Goal: Find specific page/section: Find specific page/section

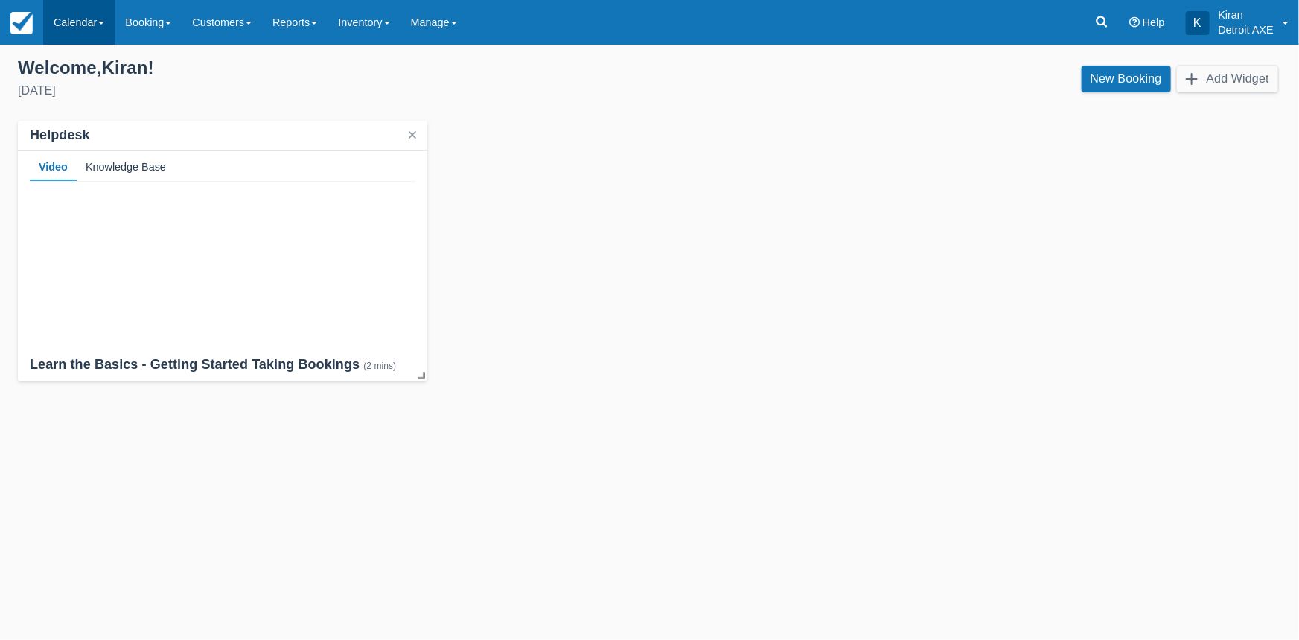
click at [86, 23] on link "Calendar" at bounding box center [78, 22] width 71 height 45
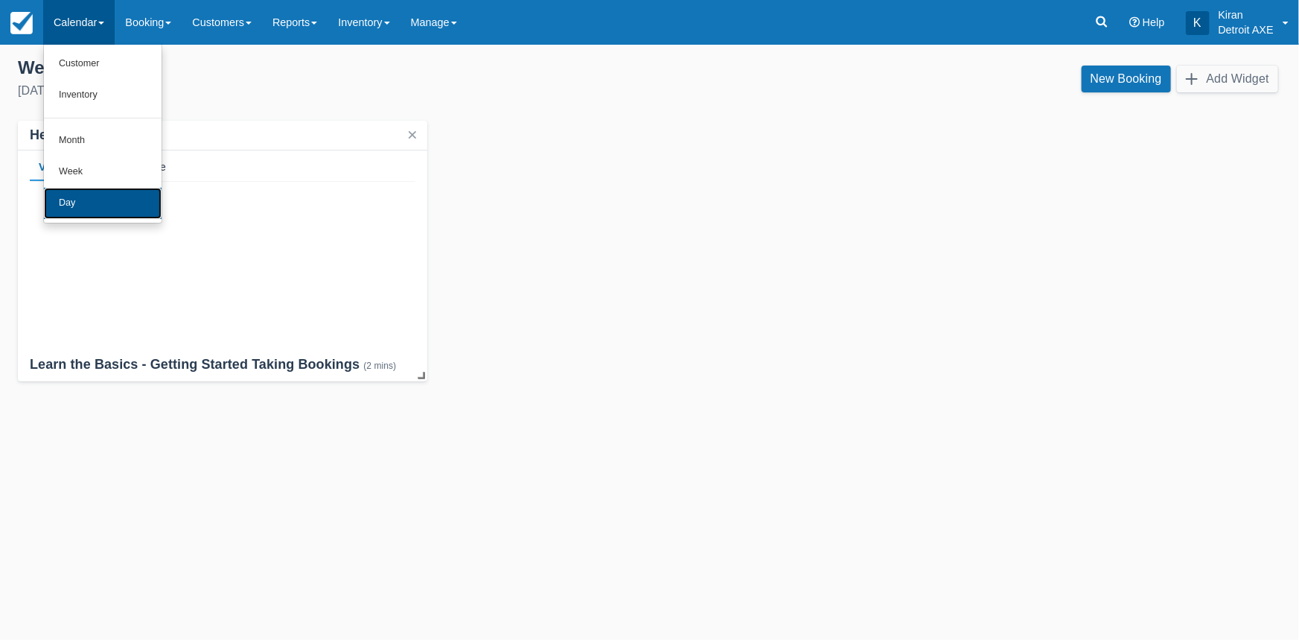
click at [84, 204] on link "Day" at bounding box center [103, 203] width 118 height 31
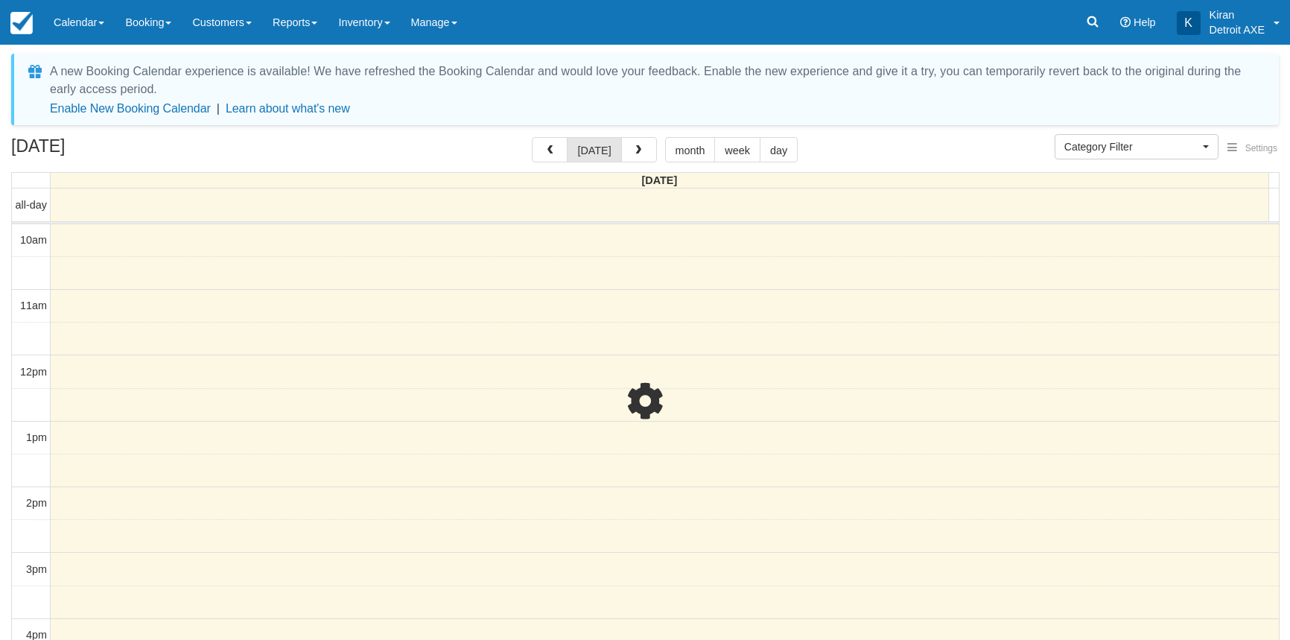
select select
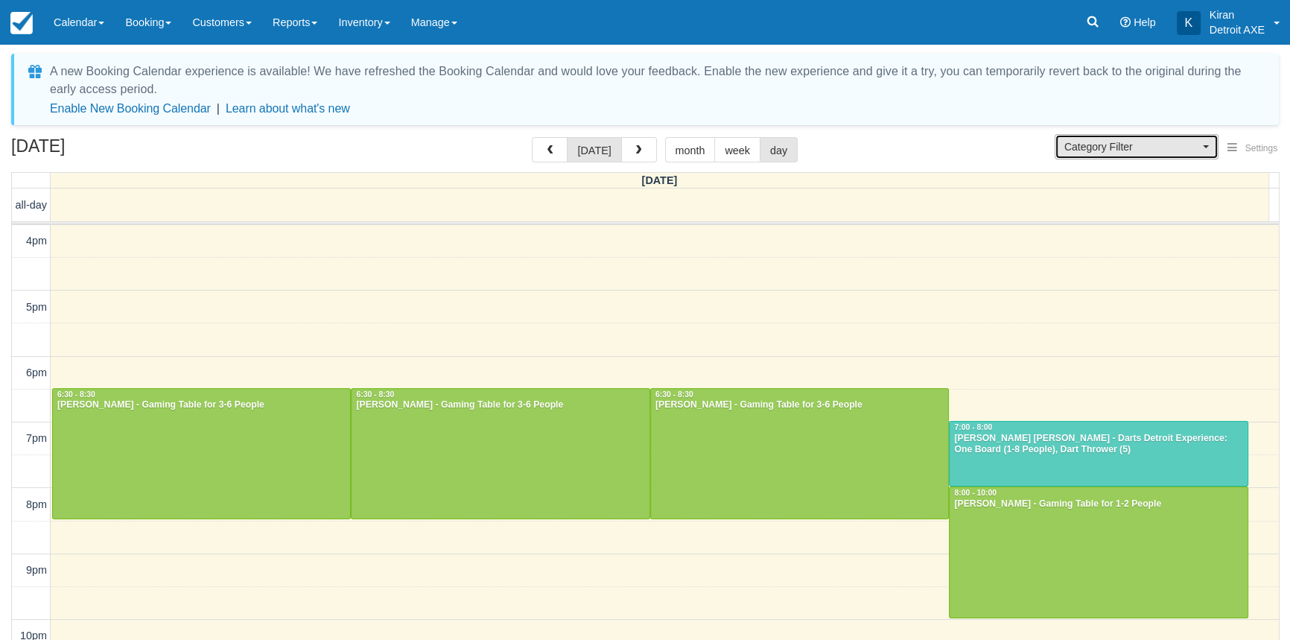
click at [1150, 154] on button "Category Filter" at bounding box center [1136, 146] width 164 height 25
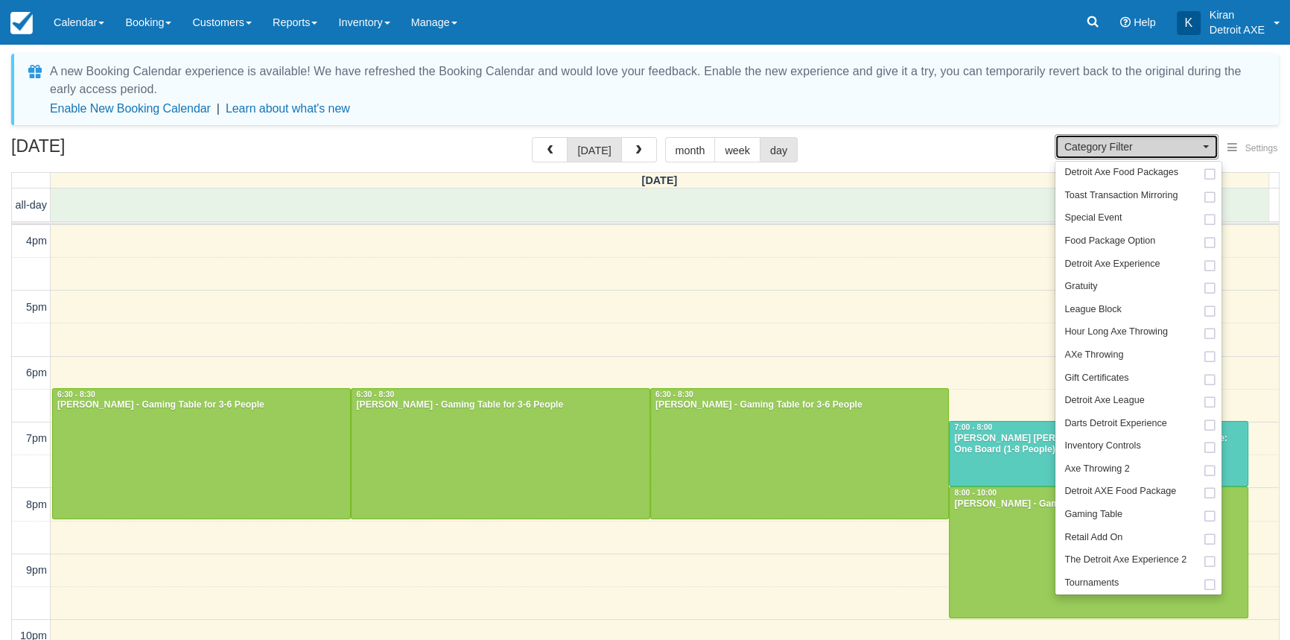
click at [924, 216] on div "all-day" at bounding box center [640, 204] width 1257 height 32
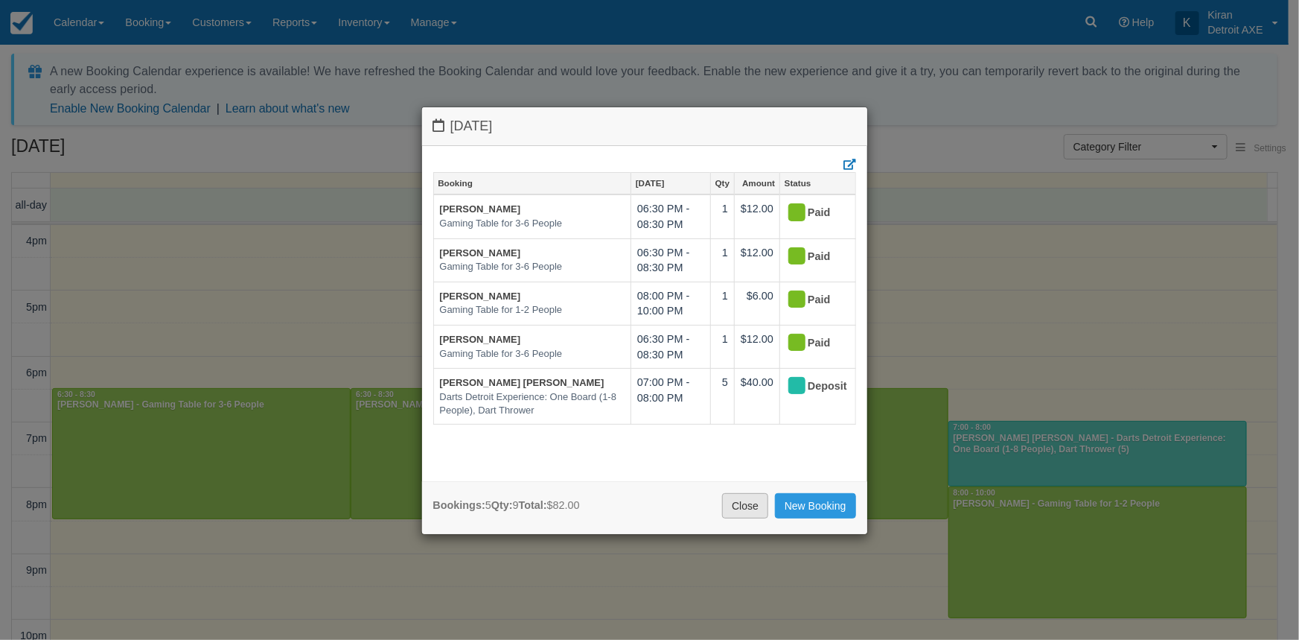
click at [742, 506] on link "Close" at bounding box center [745, 505] width 46 height 25
